Goal: Use online tool/utility: Utilize a website feature to perform a specific function

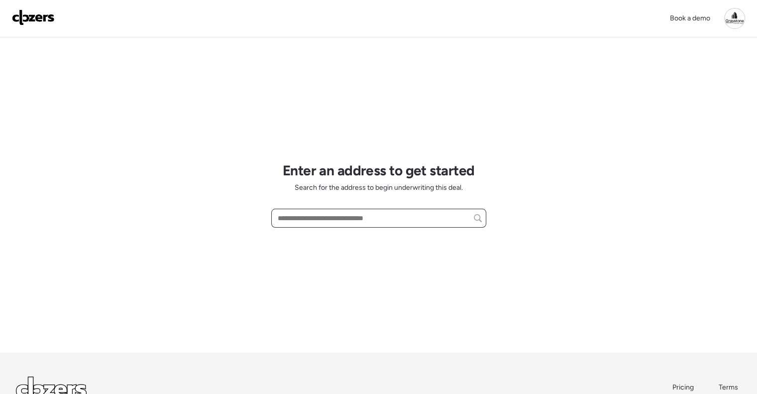
click at [302, 220] on input "text" at bounding box center [379, 218] width 206 height 14
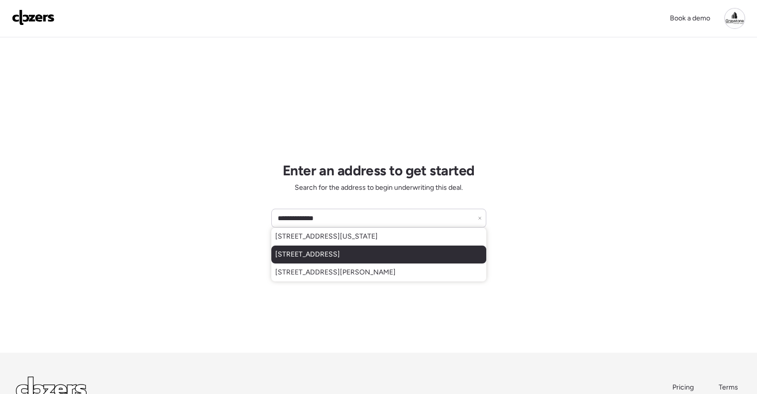
click at [321, 254] on span "[STREET_ADDRESS]" at bounding box center [307, 254] width 65 height 10
type input "**********"
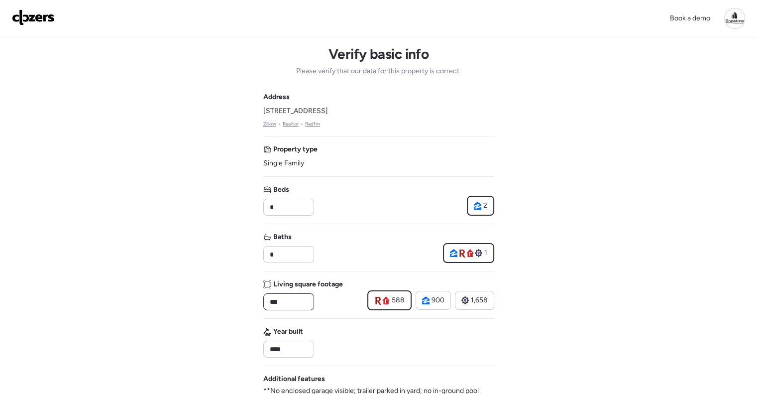
drag, startPoint x: 291, startPoint y: 304, endPoint x: 243, endPoint y: 293, distance: 48.9
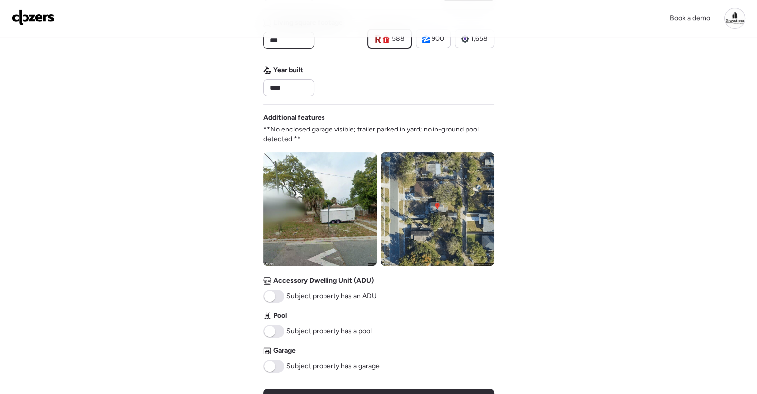
scroll to position [299, 0]
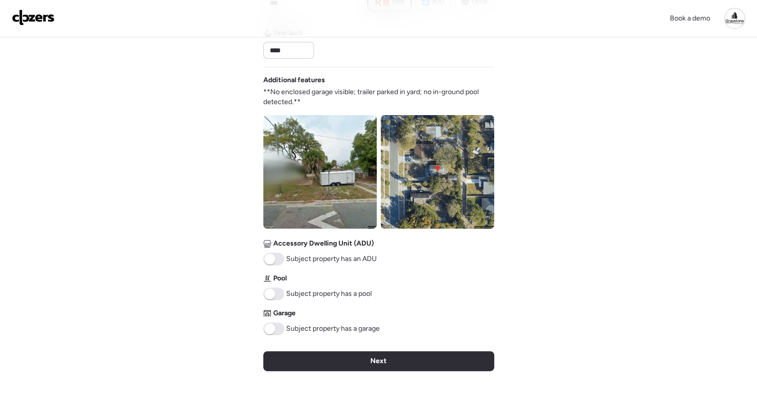
click at [267, 323] on span at bounding box center [269, 328] width 11 height 11
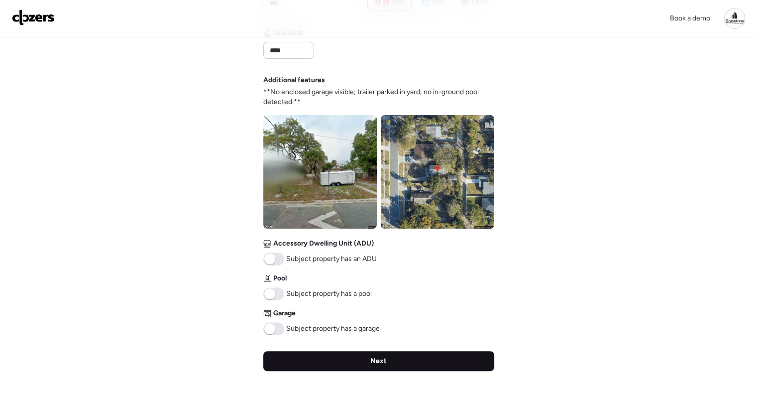
click at [387, 364] on div "Next" at bounding box center [378, 361] width 231 height 20
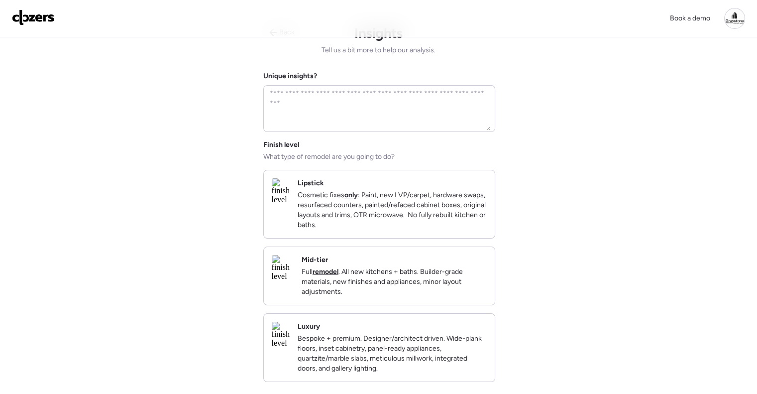
scroll to position [0, 0]
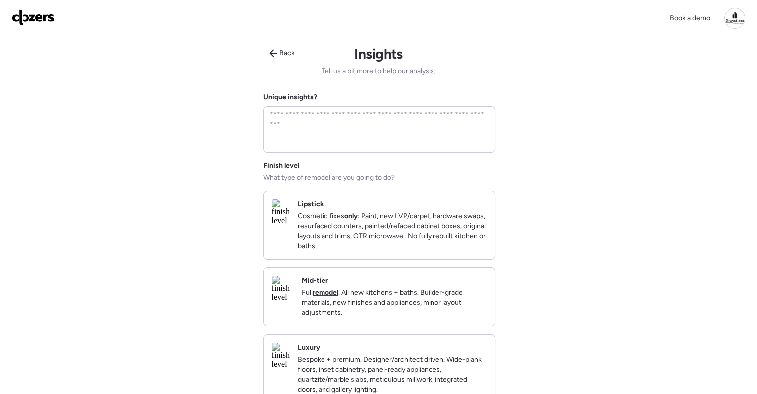
click at [400, 318] on p "Full remodel . All new kitchens + baths. Builder-grade materials, new finishes …" at bounding box center [394, 303] width 185 height 30
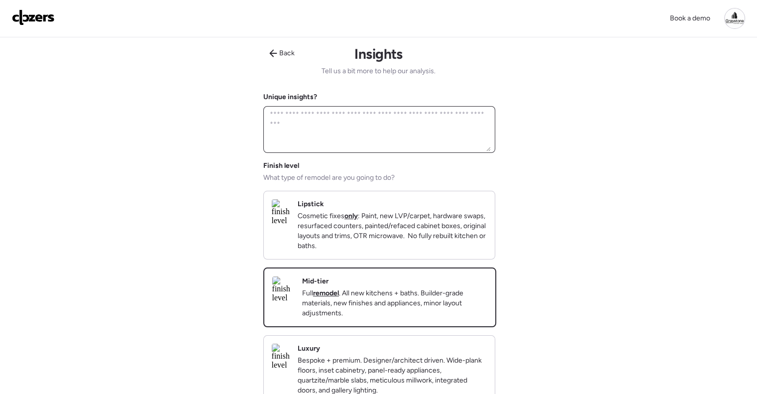
click at [376, 132] on textarea at bounding box center [379, 130] width 223 height 44
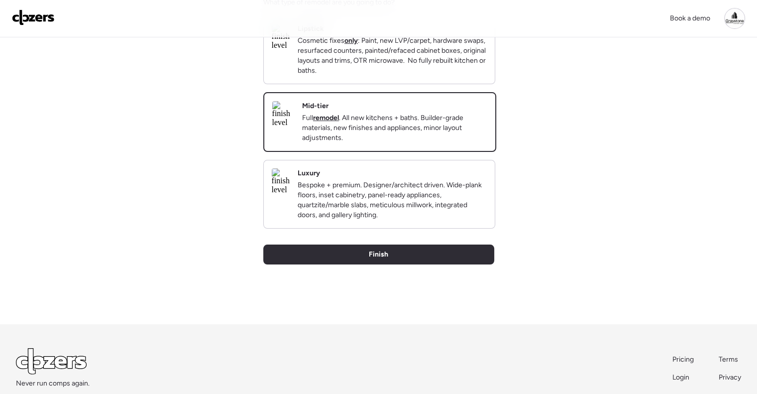
scroll to position [243, 0]
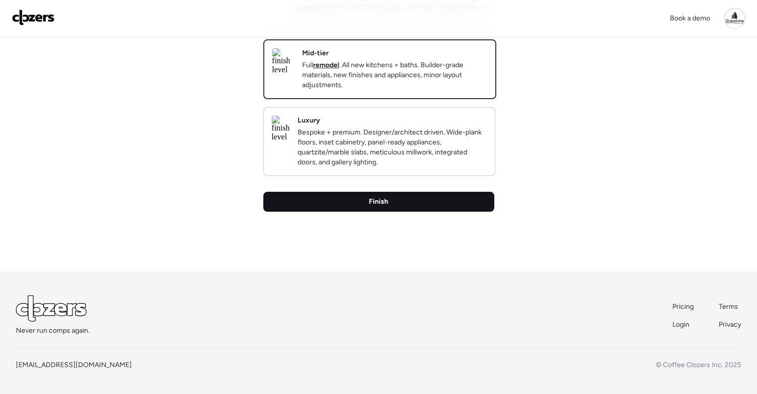
type textarea "**********"
click at [430, 199] on div "Finish" at bounding box center [378, 202] width 231 height 20
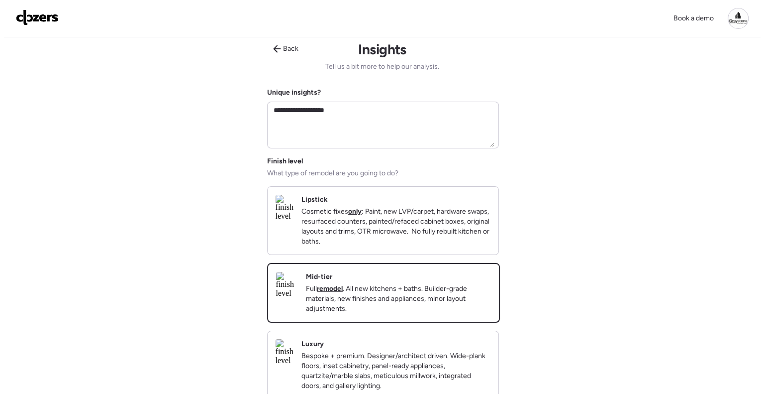
scroll to position [0, 0]
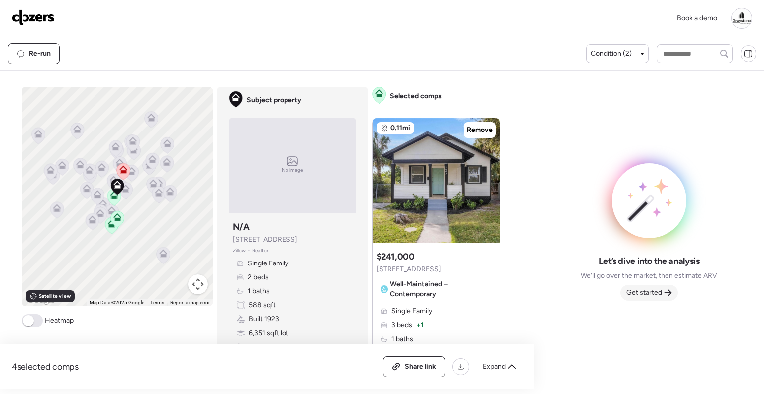
click at [670, 292] on icon at bounding box center [668, 292] width 7 height 7
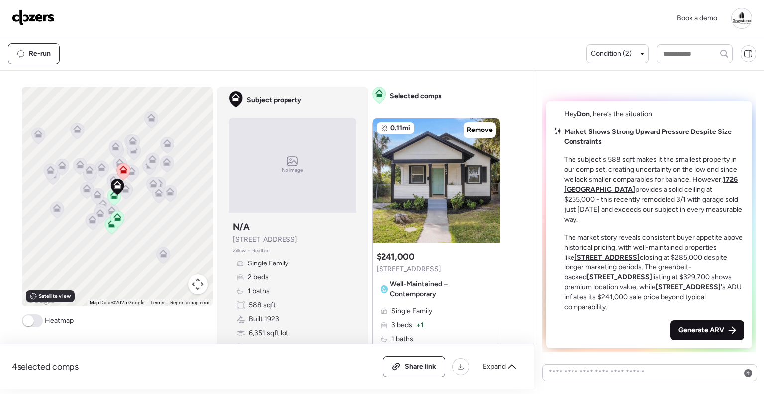
click at [688, 328] on span "Generate ARV" at bounding box center [702, 330] width 46 height 10
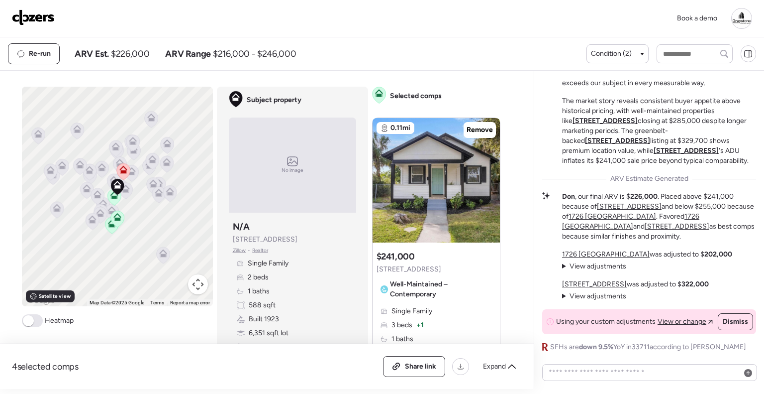
click at [500, 375] on div "Share link Expand" at bounding box center [452, 366] width 139 height 21
click at [498, 365] on span "Expand" at bounding box center [494, 366] width 23 height 10
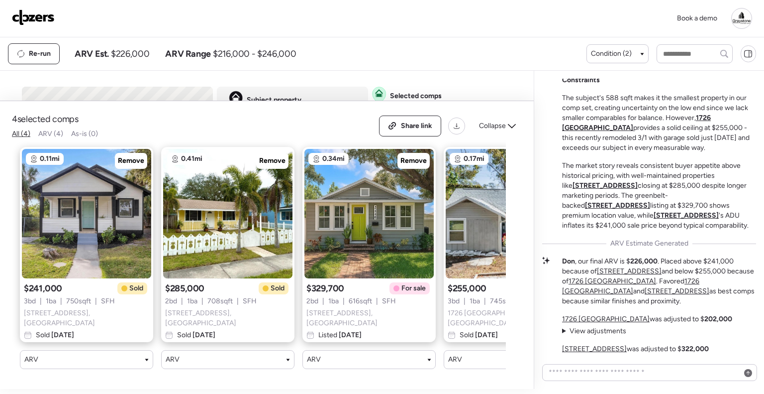
scroll to position [-71, 0]
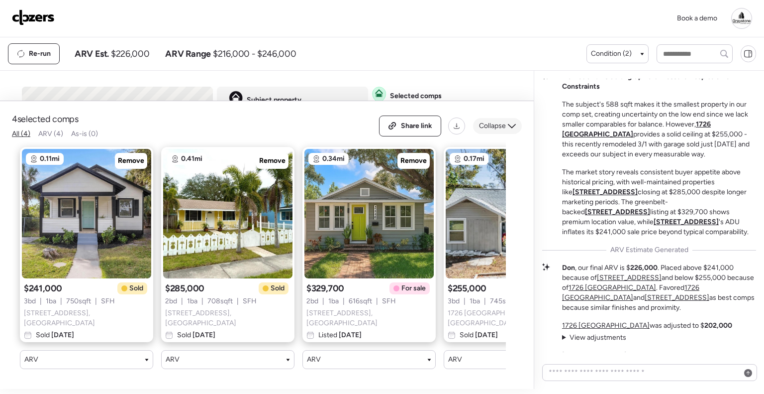
click at [490, 130] on span "Collapse" at bounding box center [492, 126] width 27 height 10
